Goal: Transaction & Acquisition: Download file/media

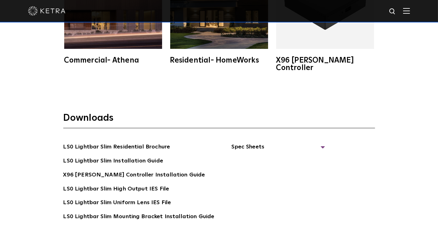
scroll to position [1074, 0]
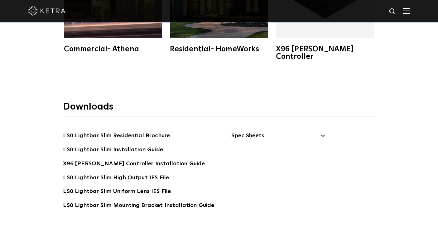
click at [259, 132] on span "Spec Sheets" at bounding box center [278, 139] width 94 height 14
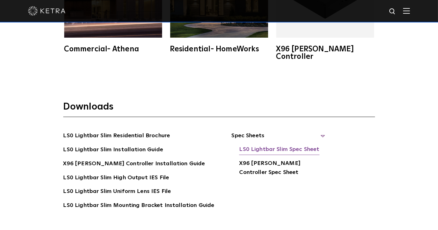
click at [262, 145] on link "LS0 Lightbar Slim Spec Sheet" at bounding box center [279, 150] width 80 height 10
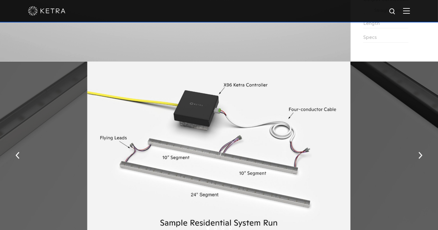
scroll to position [727, 0]
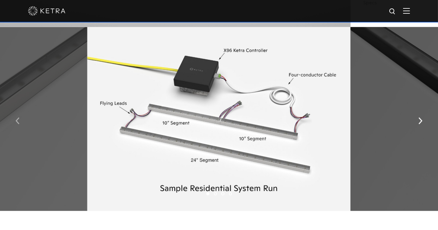
click at [15, 121] on button "button" at bounding box center [17, 121] width 13 height 22
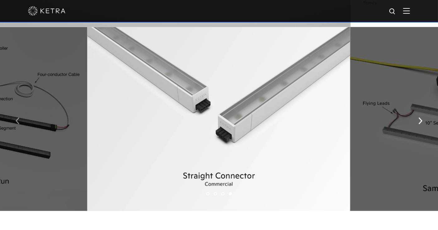
click at [14, 121] on button "button" at bounding box center [17, 121] width 13 height 22
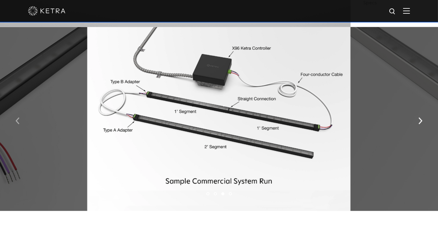
click at [14, 121] on button "button" at bounding box center [17, 121] width 13 height 22
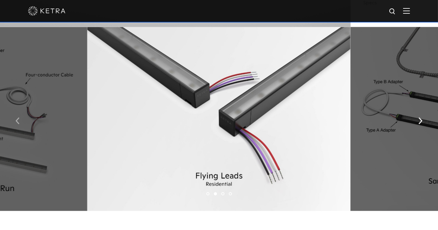
click at [14, 121] on button "button" at bounding box center [17, 121] width 13 height 22
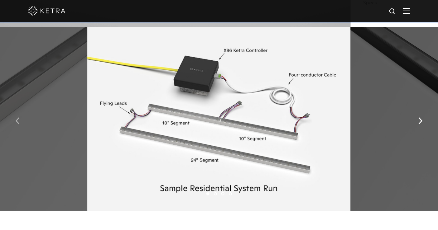
click at [13, 121] on button "button" at bounding box center [17, 121] width 13 height 22
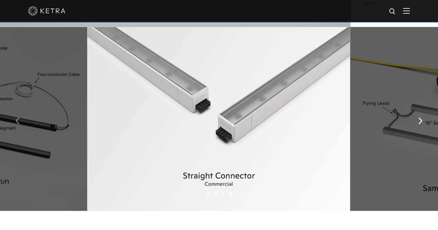
click at [12, 121] on button "button" at bounding box center [17, 121] width 13 height 22
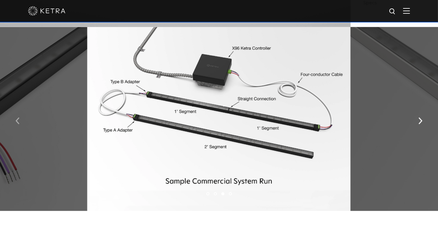
click at [11, 121] on button "button" at bounding box center [17, 121] width 13 height 22
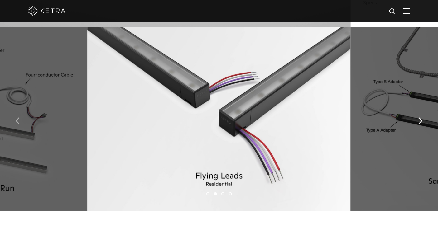
click at [11, 121] on button "button" at bounding box center [17, 121] width 13 height 22
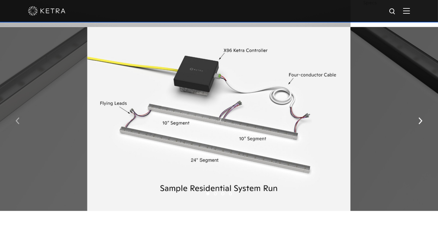
click at [11, 121] on button "button" at bounding box center [17, 121] width 13 height 22
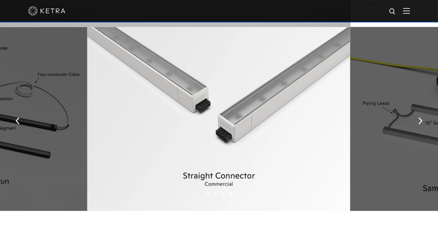
click at [16, 122] on img "button" at bounding box center [18, 121] width 4 height 7
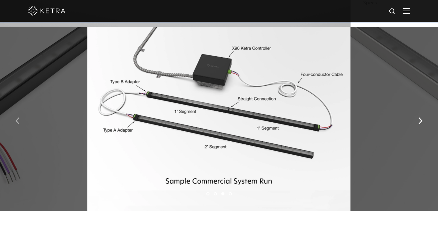
click at [15, 122] on button "button" at bounding box center [17, 121] width 13 height 22
